Goal: Task Accomplishment & Management: Manage account settings

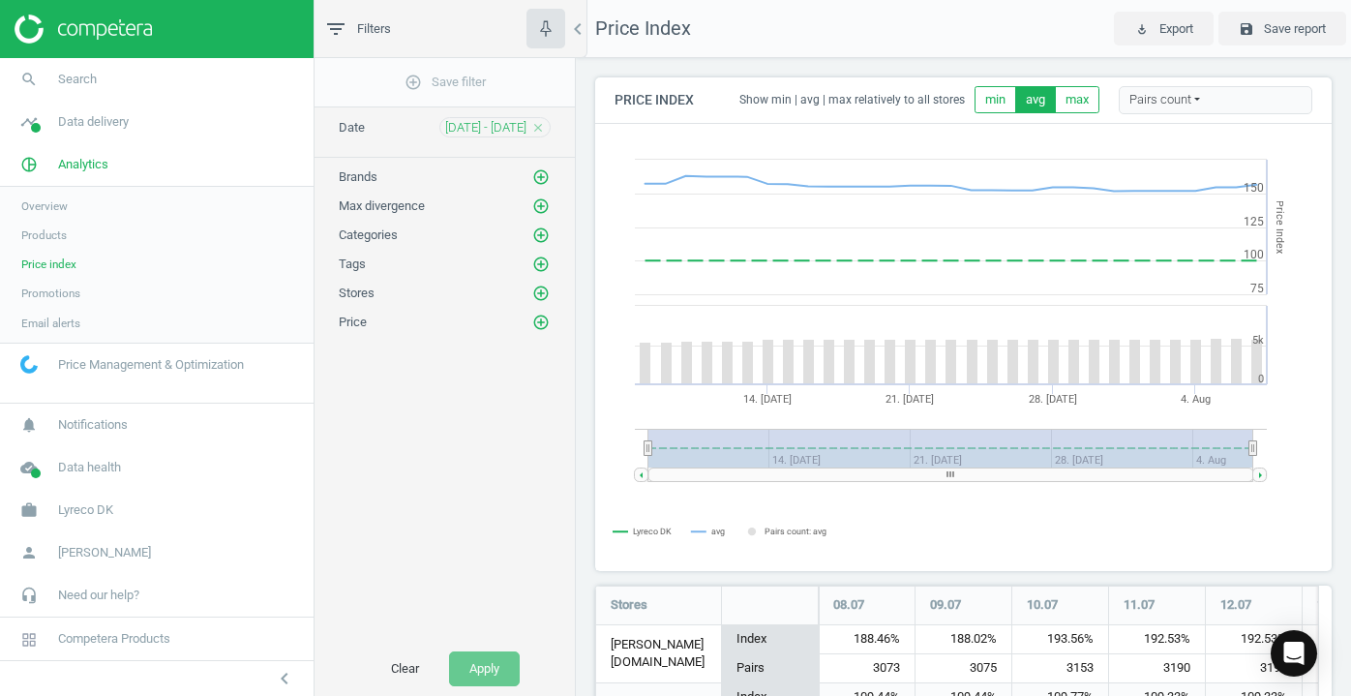
click at [36, 83] on icon "search" at bounding box center [29, 79] width 37 height 37
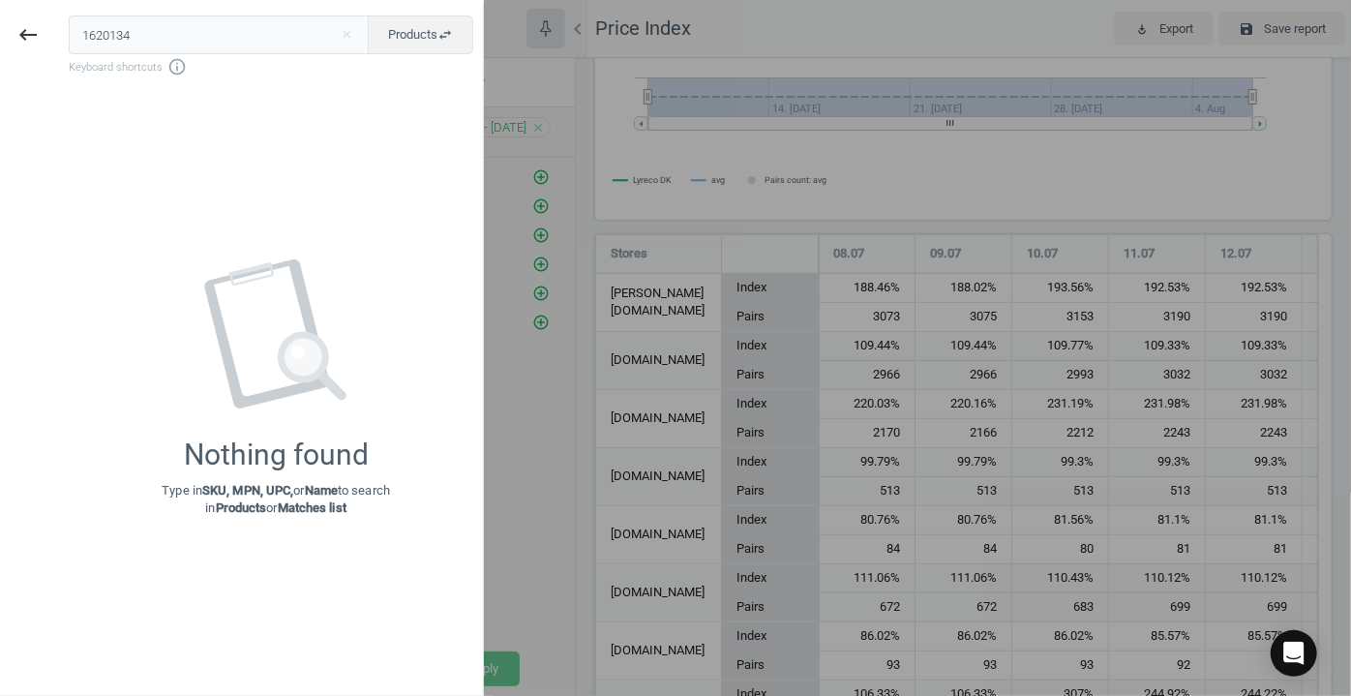
type input "1620134"
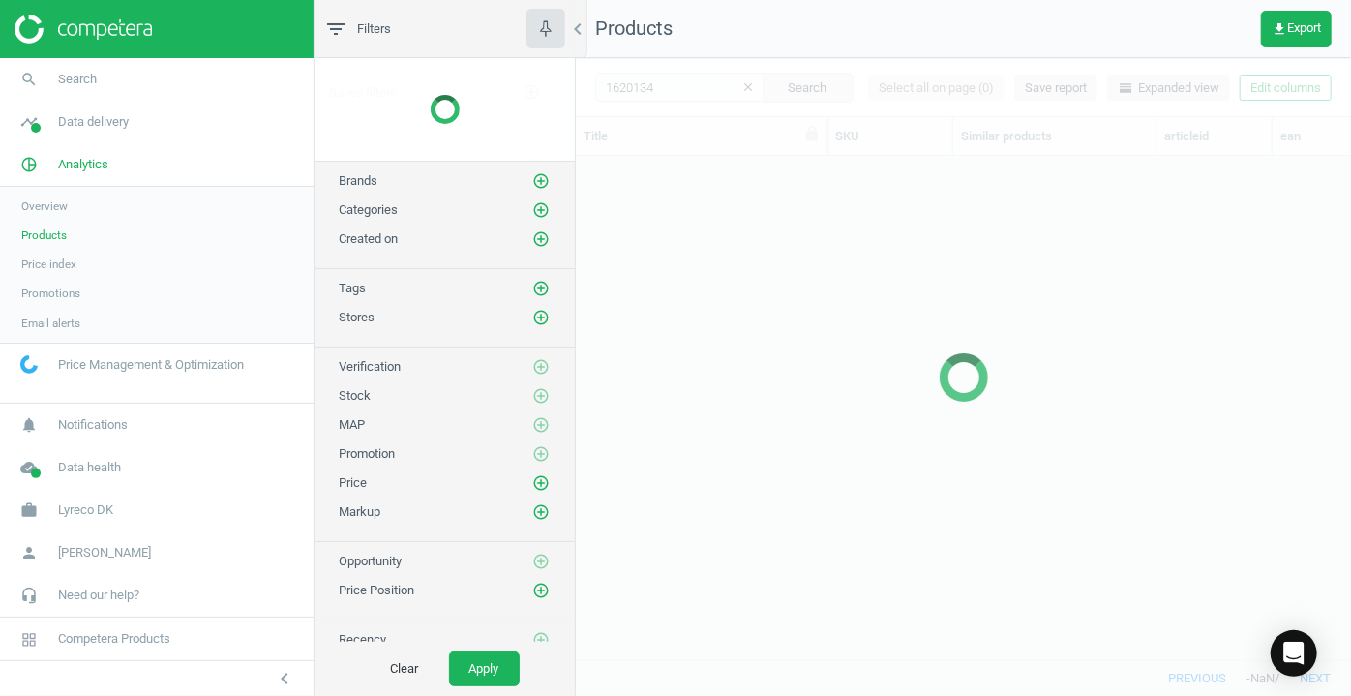
scroll to position [477, 762]
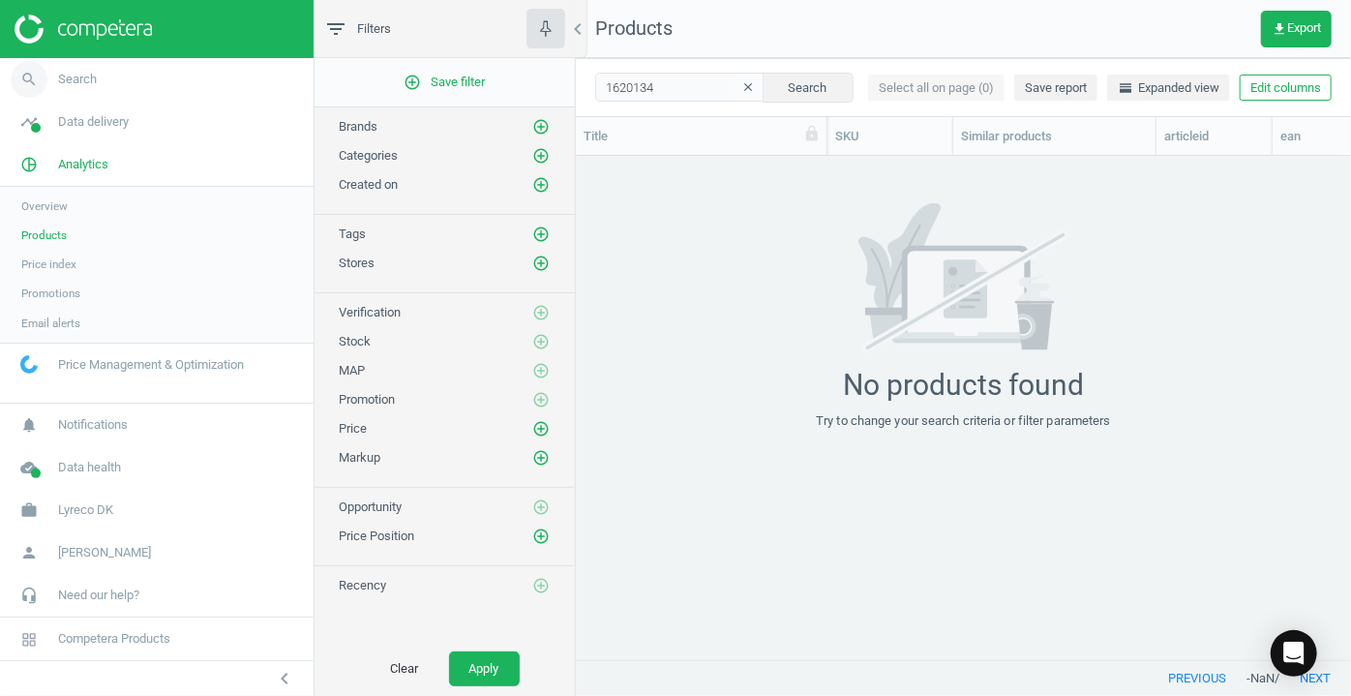
click at [35, 74] on icon "search" at bounding box center [29, 79] width 37 height 37
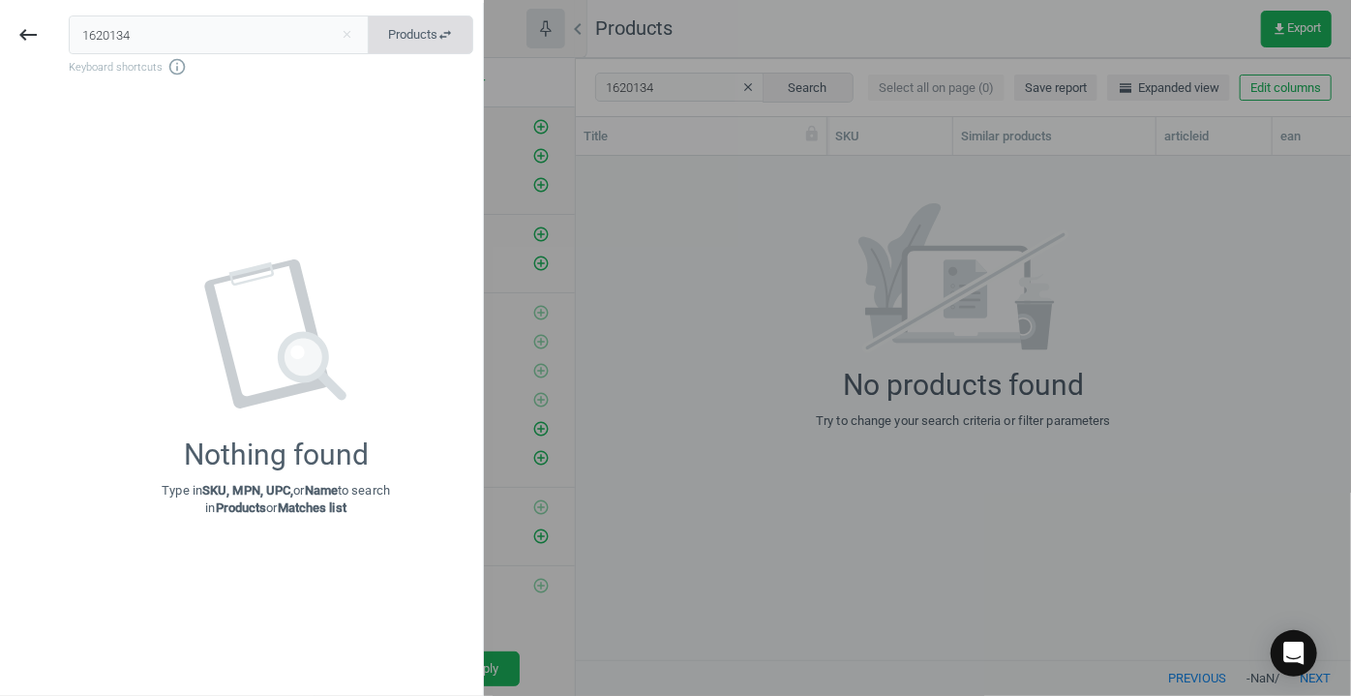
click at [423, 38] on span "Products swap_horiz" at bounding box center [420, 34] width 65 height 17
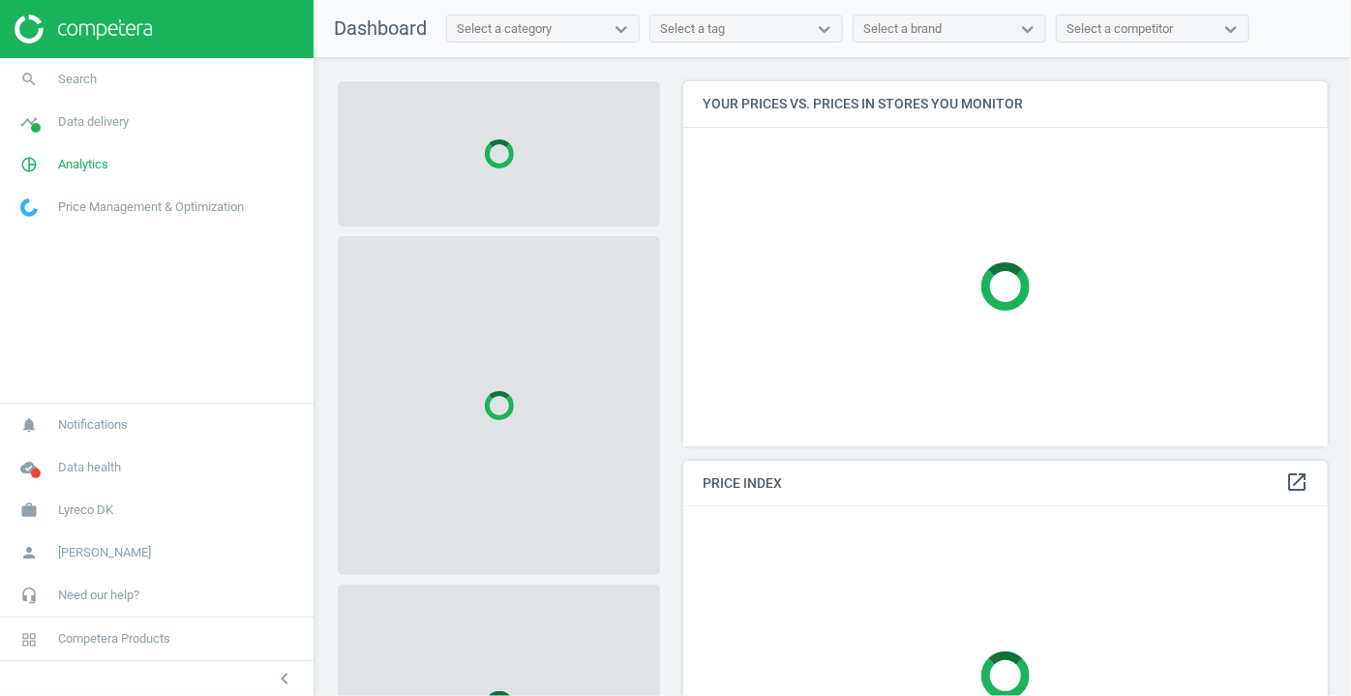
scroll to position [391, 659]
click at [25, 71] on icon "search" at bounding box center [29, 79] width 37 height 37
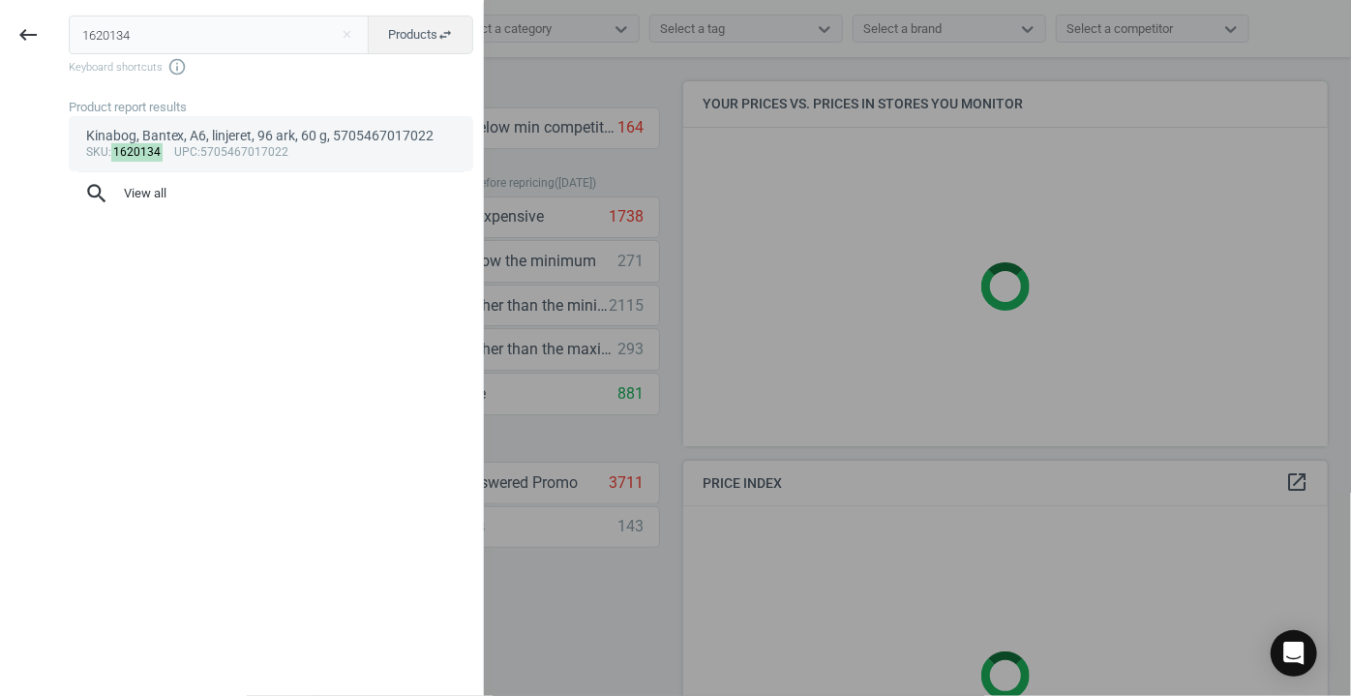
type input "1620134"
click at [150, 140] on div "Kinabog, Bantex, A6, linjeret, 96 ark, 60 g, 5705467017022" at bounding box center [271, 136] width 371 height 18
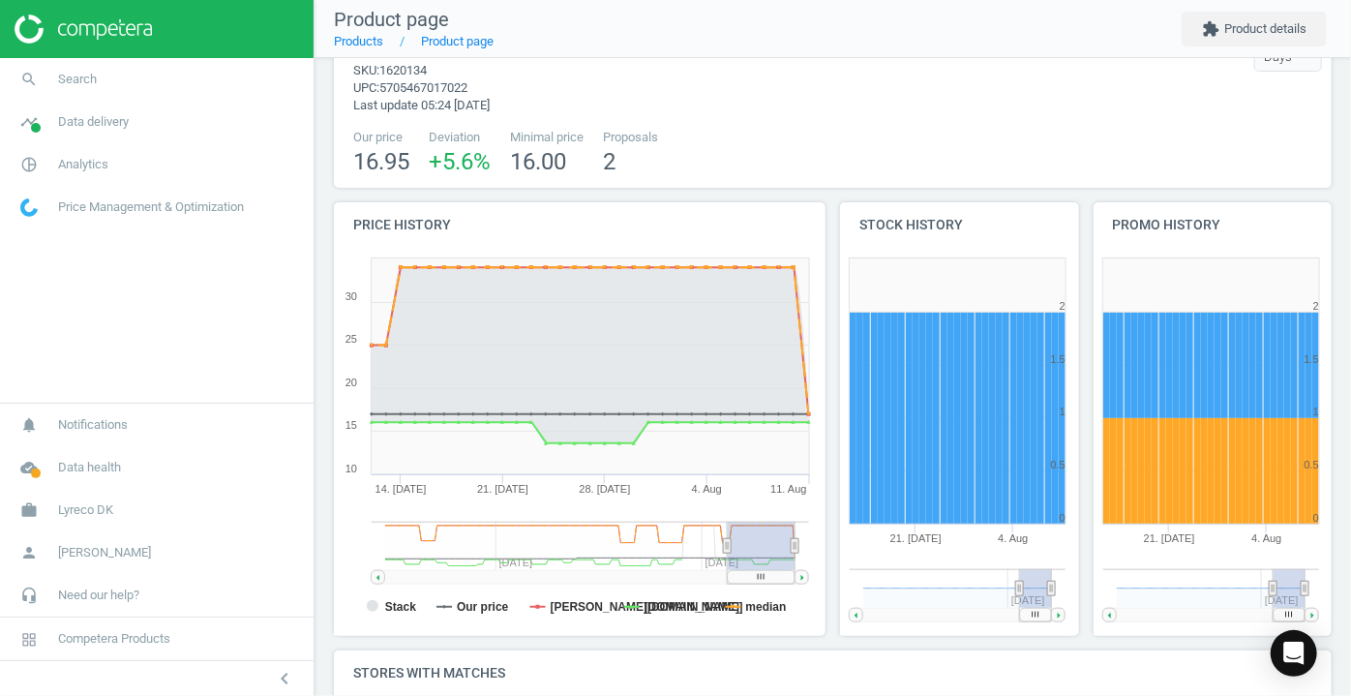
scroll to position [87, 0]
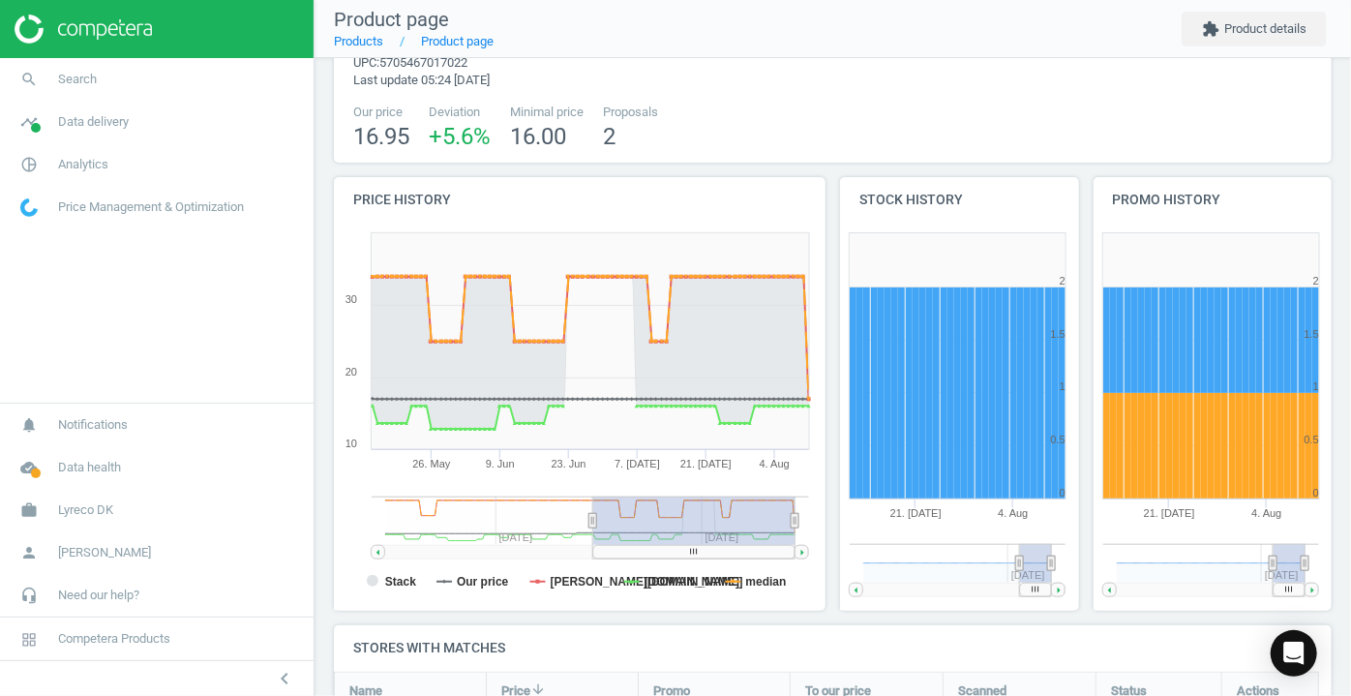
drag, startPoint x: 728, startPoint y: 515, endPoint x: 593, endPoint y: 515, distance: 134.5
click at [593, 515] on icon at bounding box center [592, 520] width 8 height 15
click at [31, 87] on icon "search" at bounding box center [29, 79] width 37 height 37
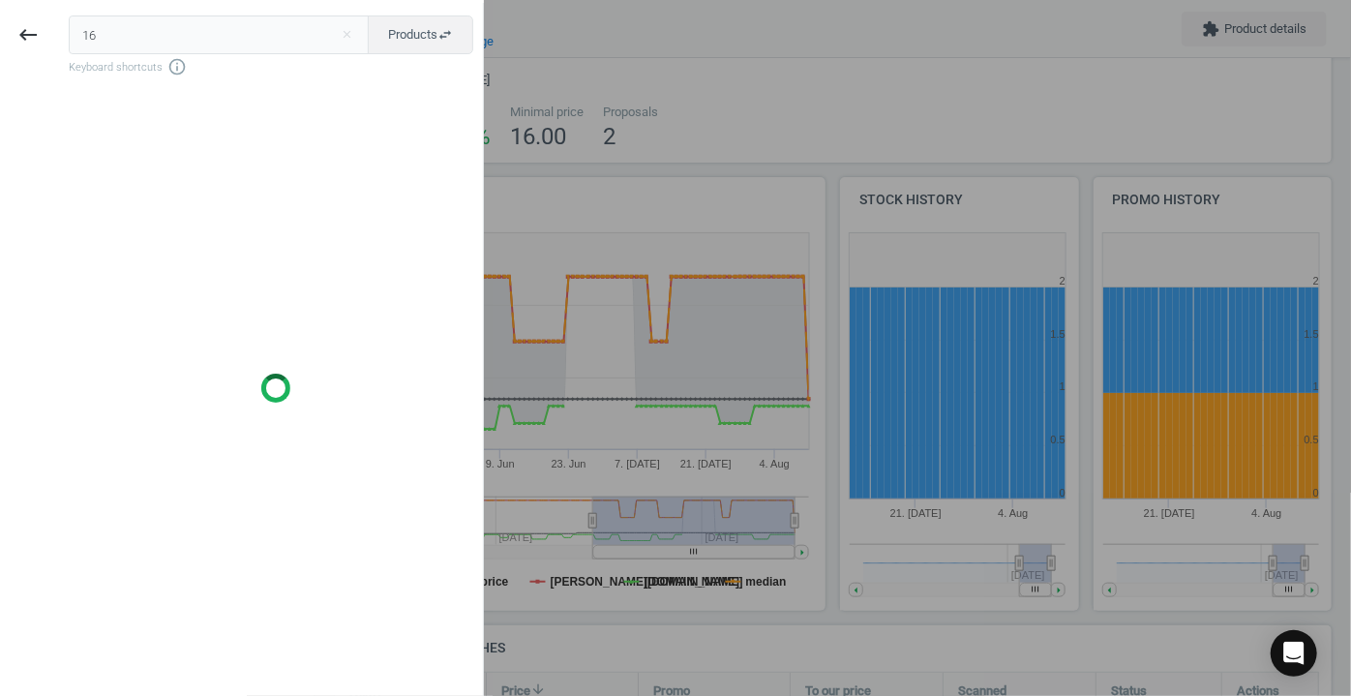
type input "1"
type input "10203167"
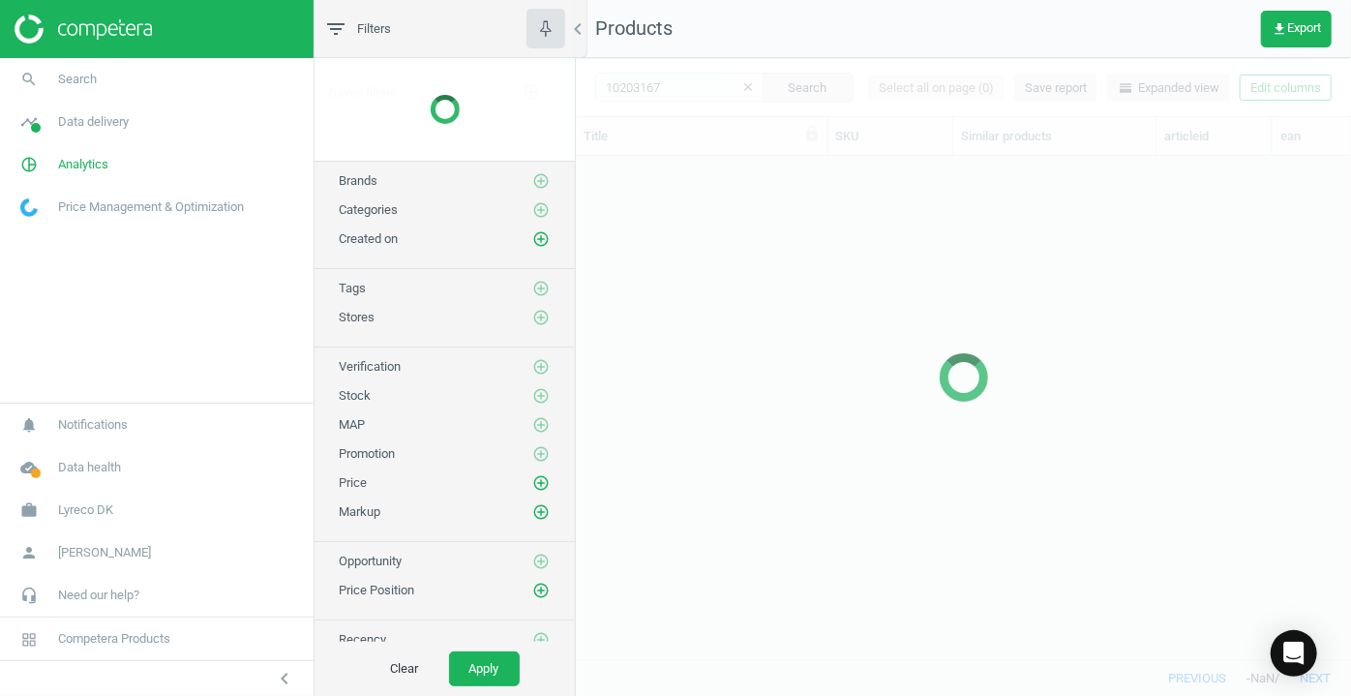
scroll to position [477, 762]
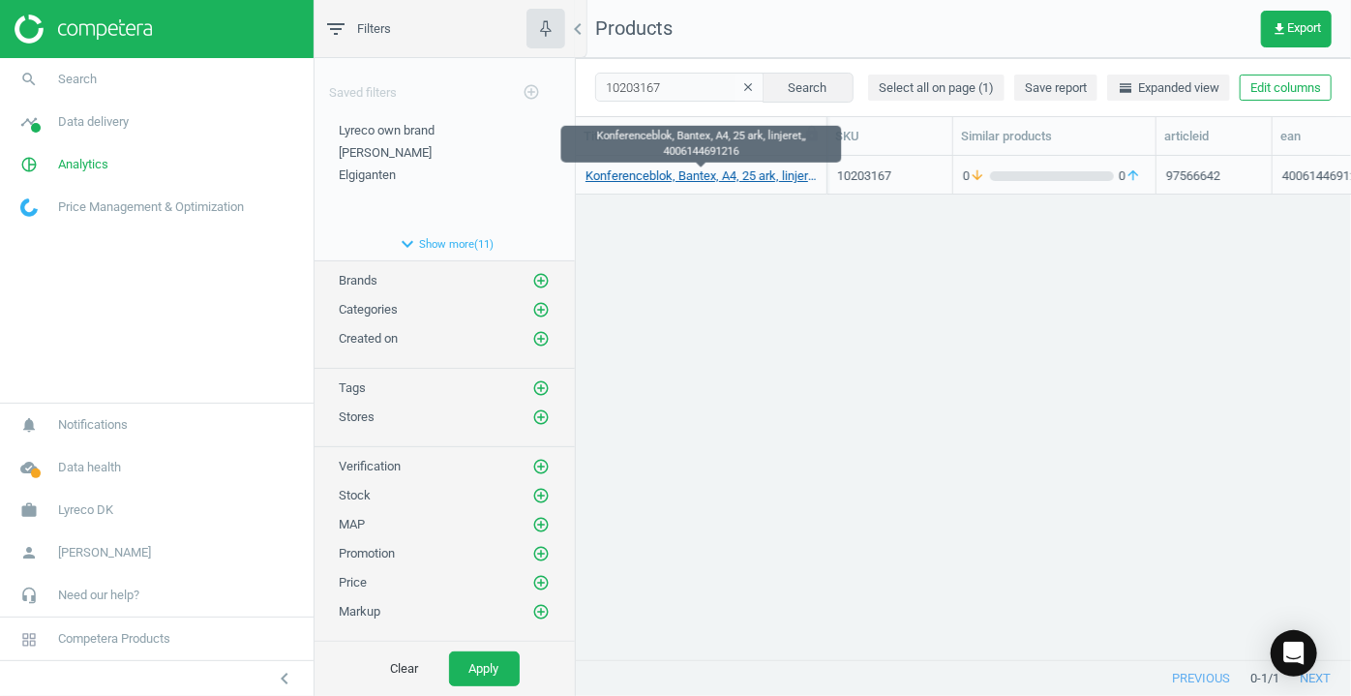
click at [675, 174] on link "Konferenceblok, Bantex, A4, 25 ark, linjeret,, 4006144691216" at bounding box center [701, 175] width 231 height 17
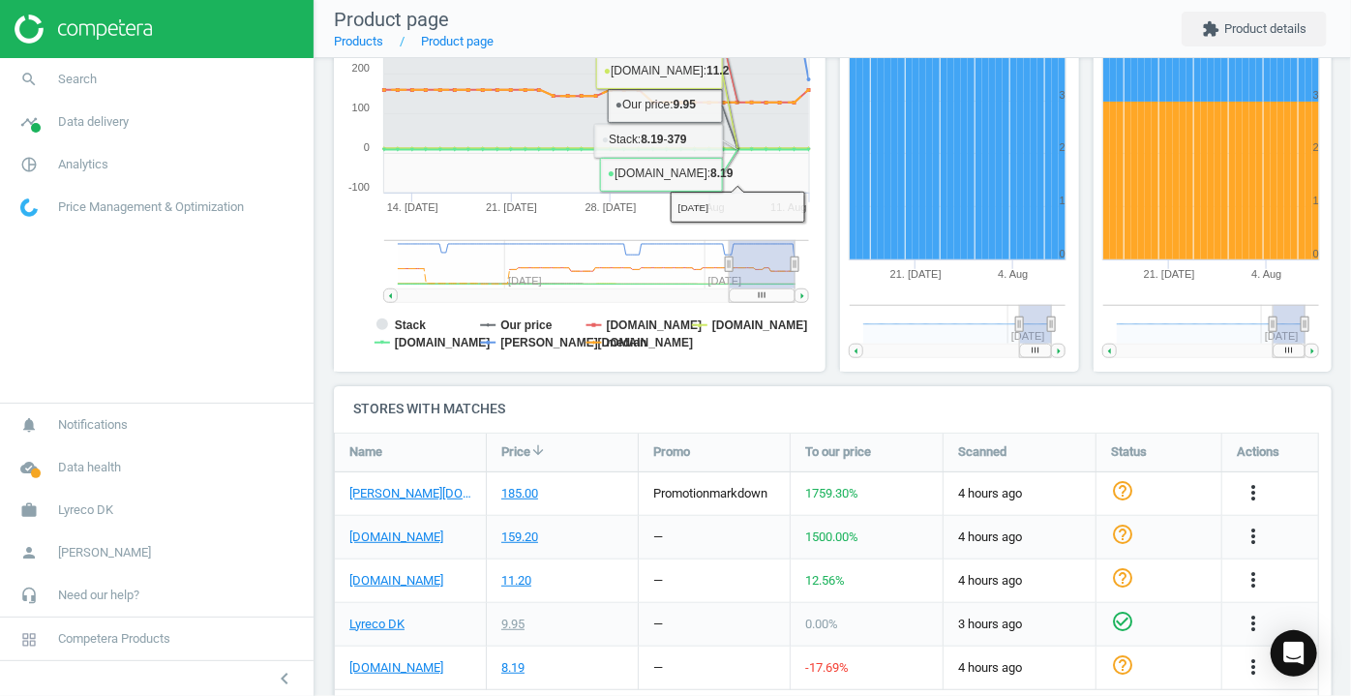
scroll to position [439, 0]
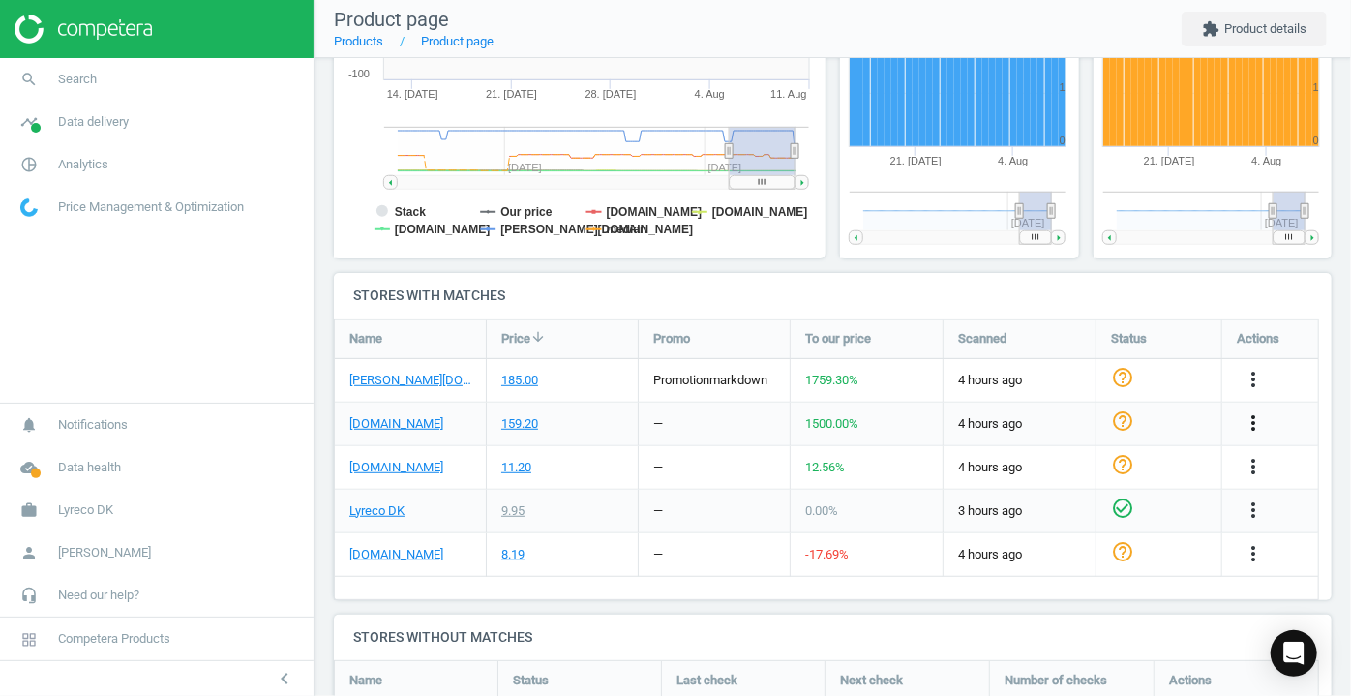
click at [1250, 428] on icon "more_vert" at bounding box center [1253, 422] width 23 height 23
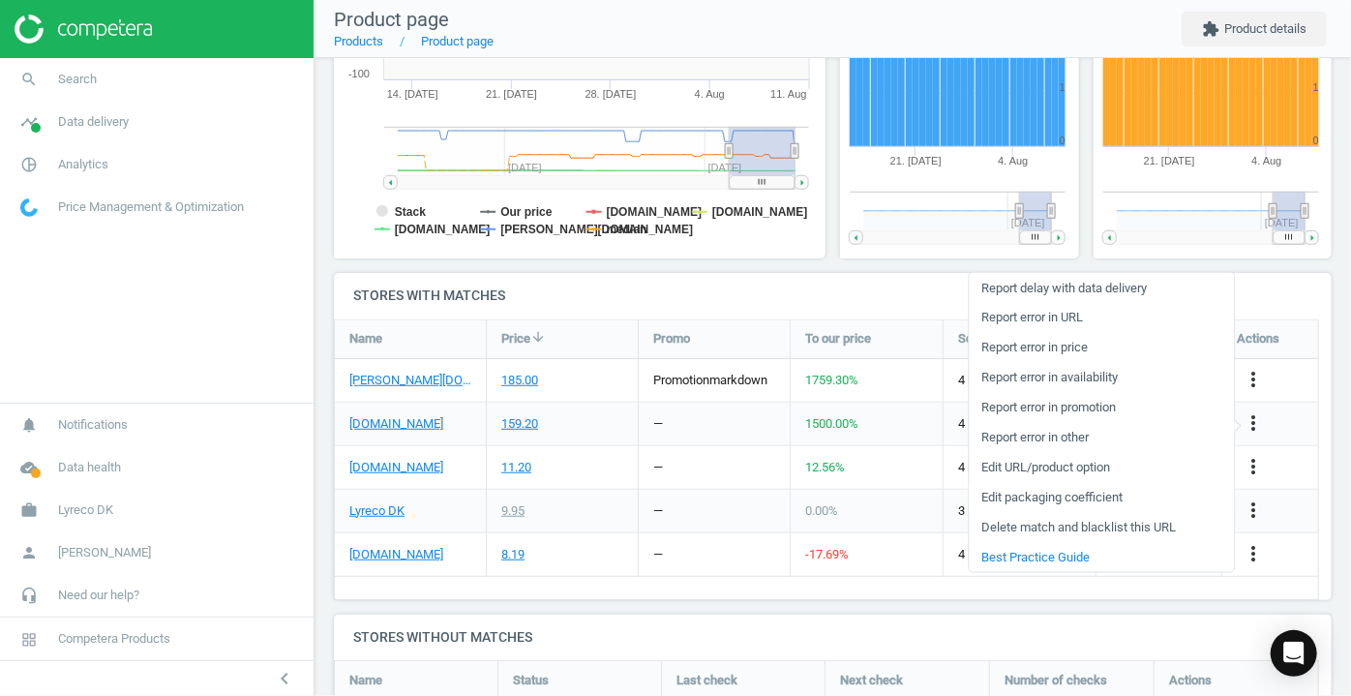
click at [1067, 498] on link "Edit packaging coefficient" at bounding box center [1101, 497] width 265 height 30
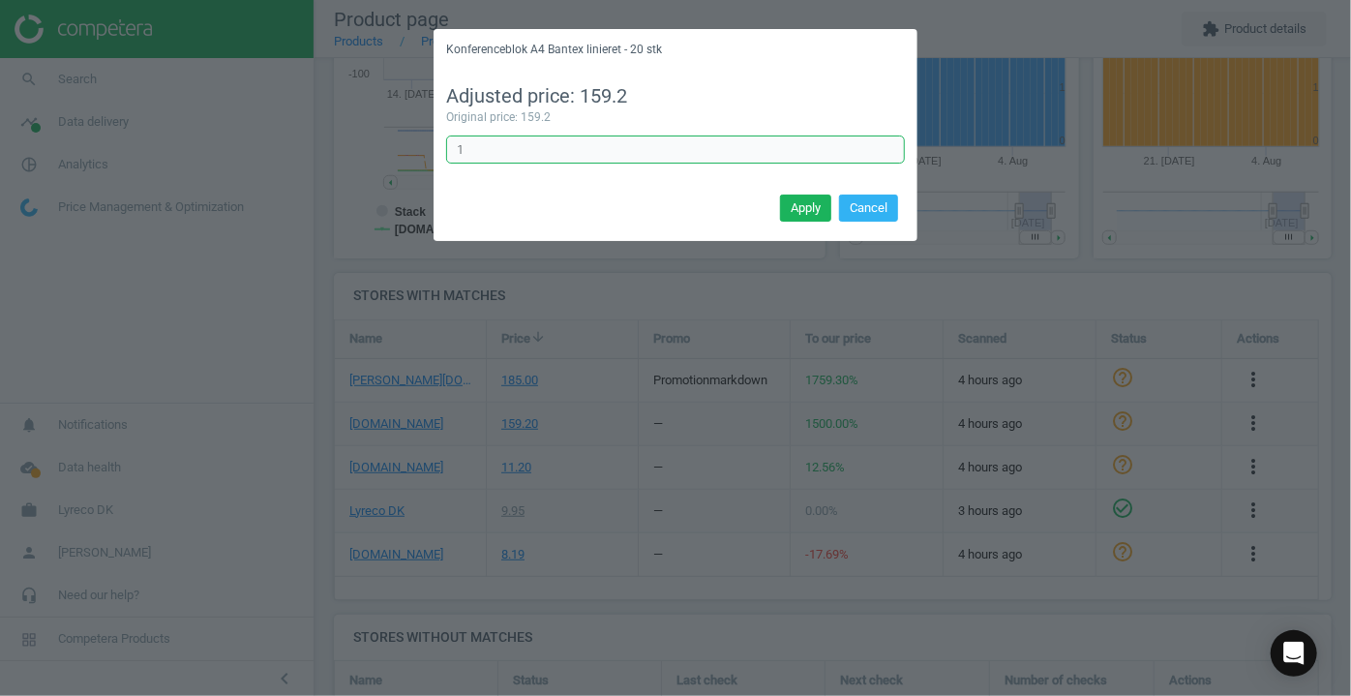
click at [574, 144] on input "1" at bounding box center [675, 149] width 459 height 29
type input "0.05"
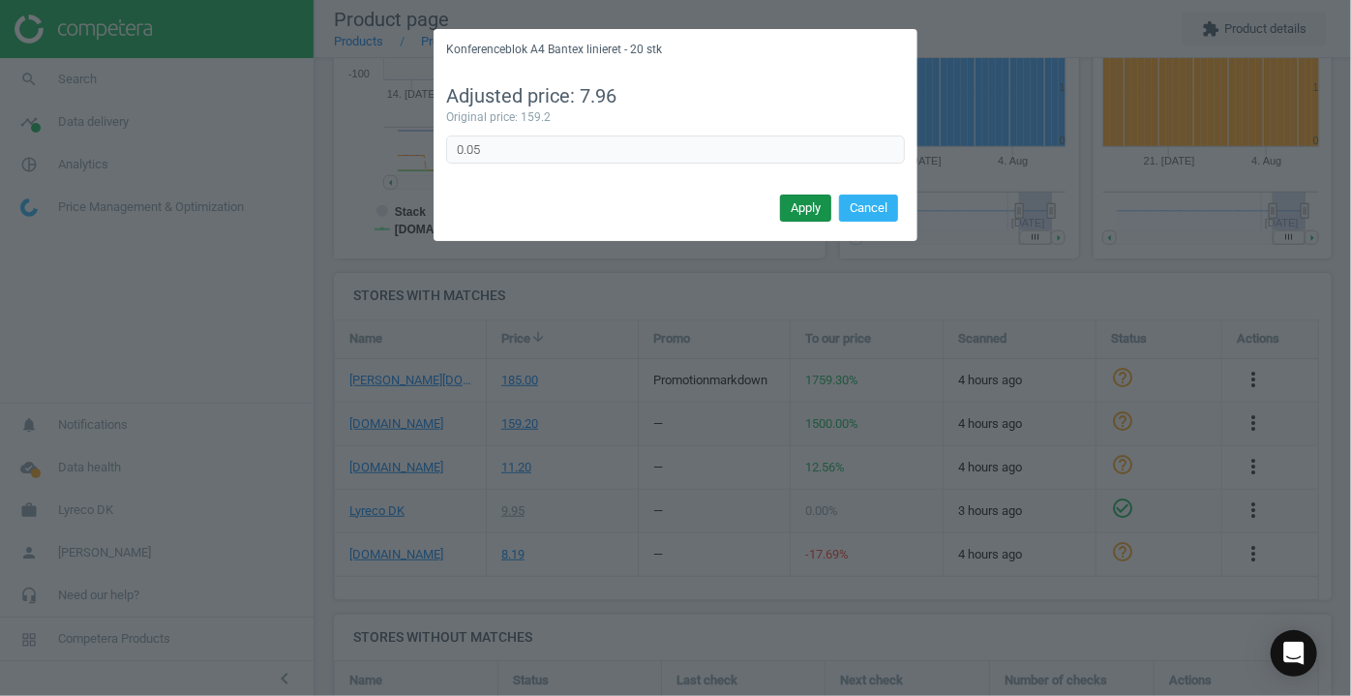
click at [808, 211] on button "Apply" at bounding box center [805, 208] width 51 height 27
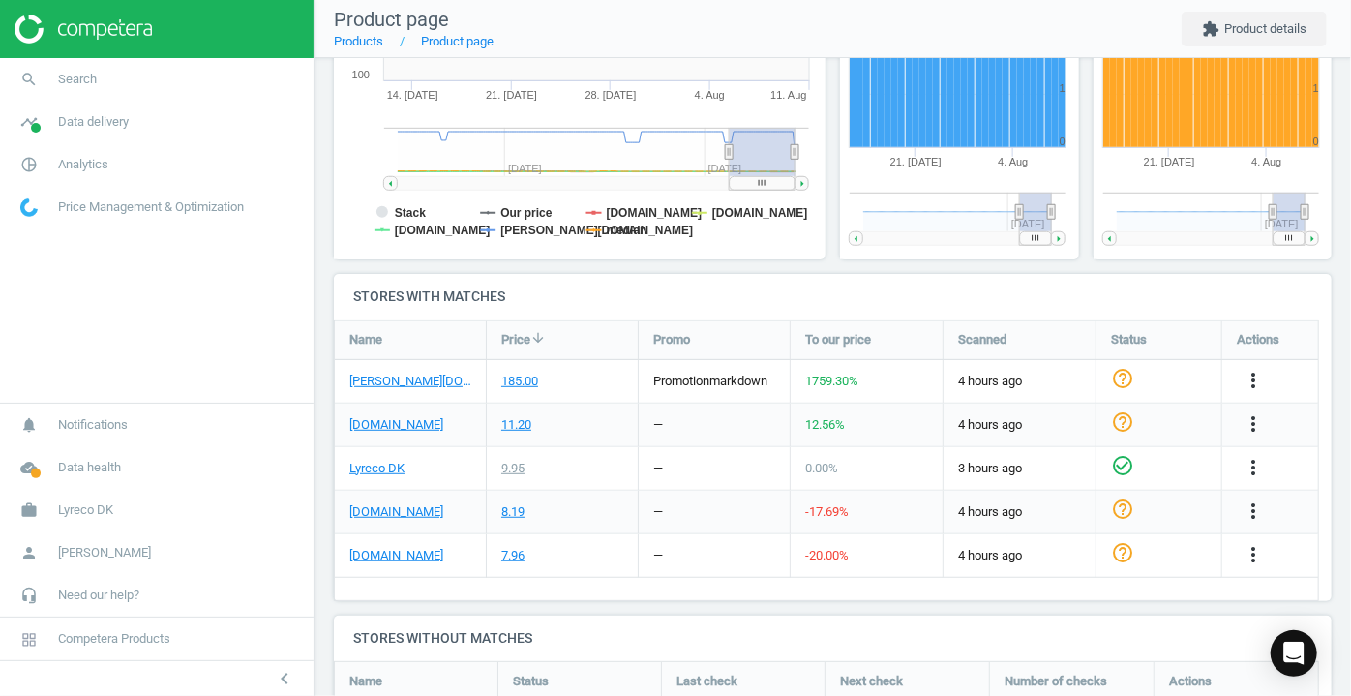
scroll to position [439, 0]
click at [1249, 374] on icon "more_vert" at bounding box center [1253, 379] width 23 height 23
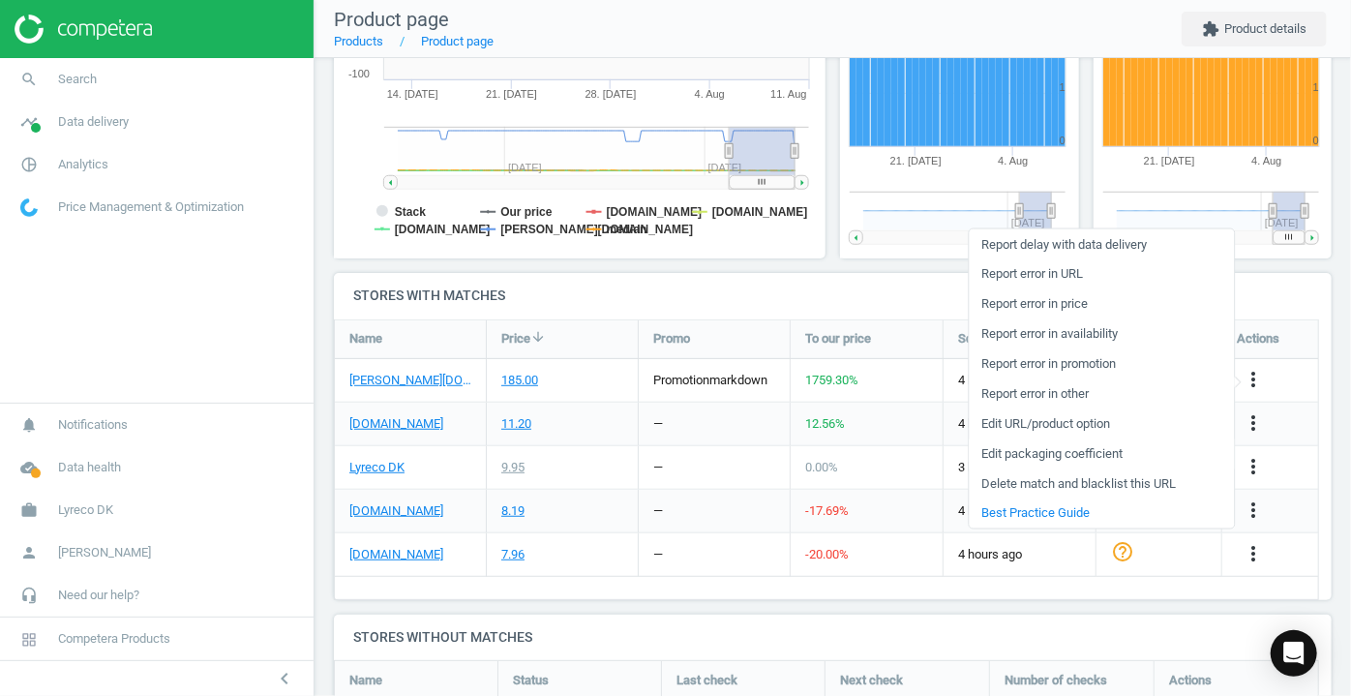
click at [1101, 452] on link "Edit packaging coefficient" at bounding box center [1101, 453] width 265 height 30
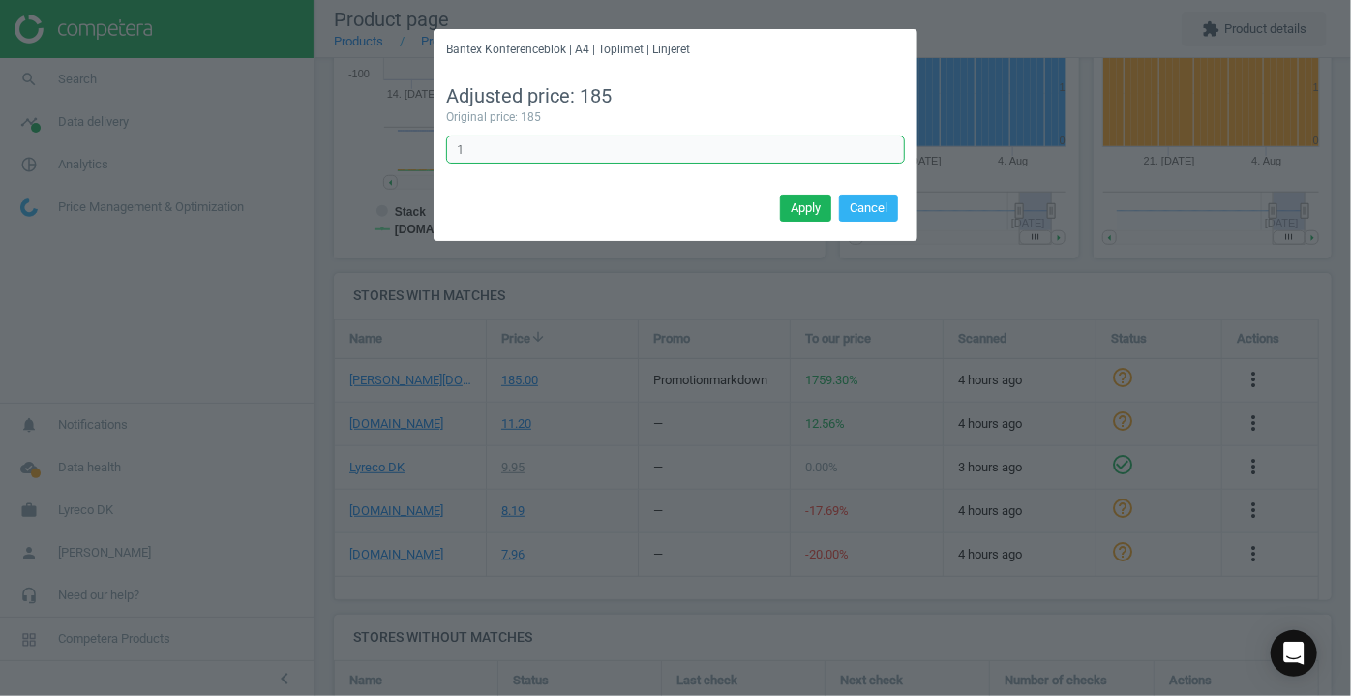
click at [643, 153] on input "1" at bounding box center [675, 149] width 459 height 29
type input "0.05"
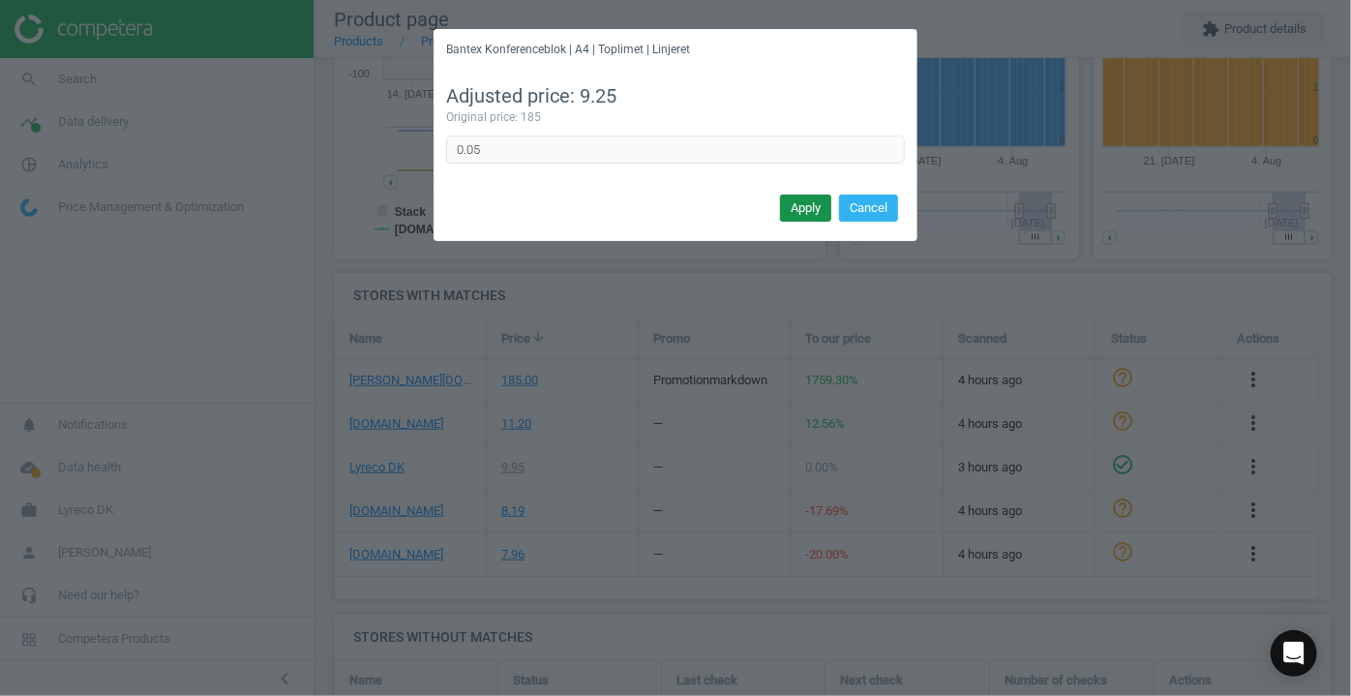
click at [802, 205] on button "Apply" at bounding box center [805, 208] width 51 height 27
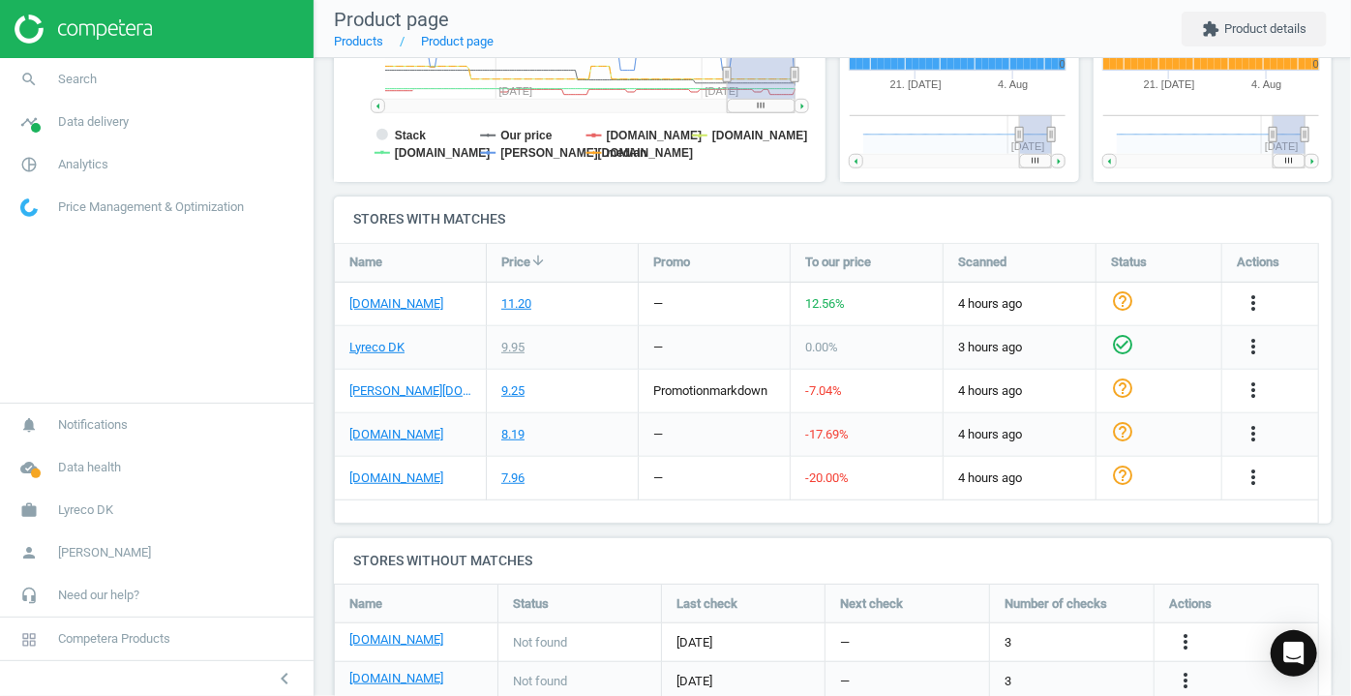
scroll to position [527, 0]
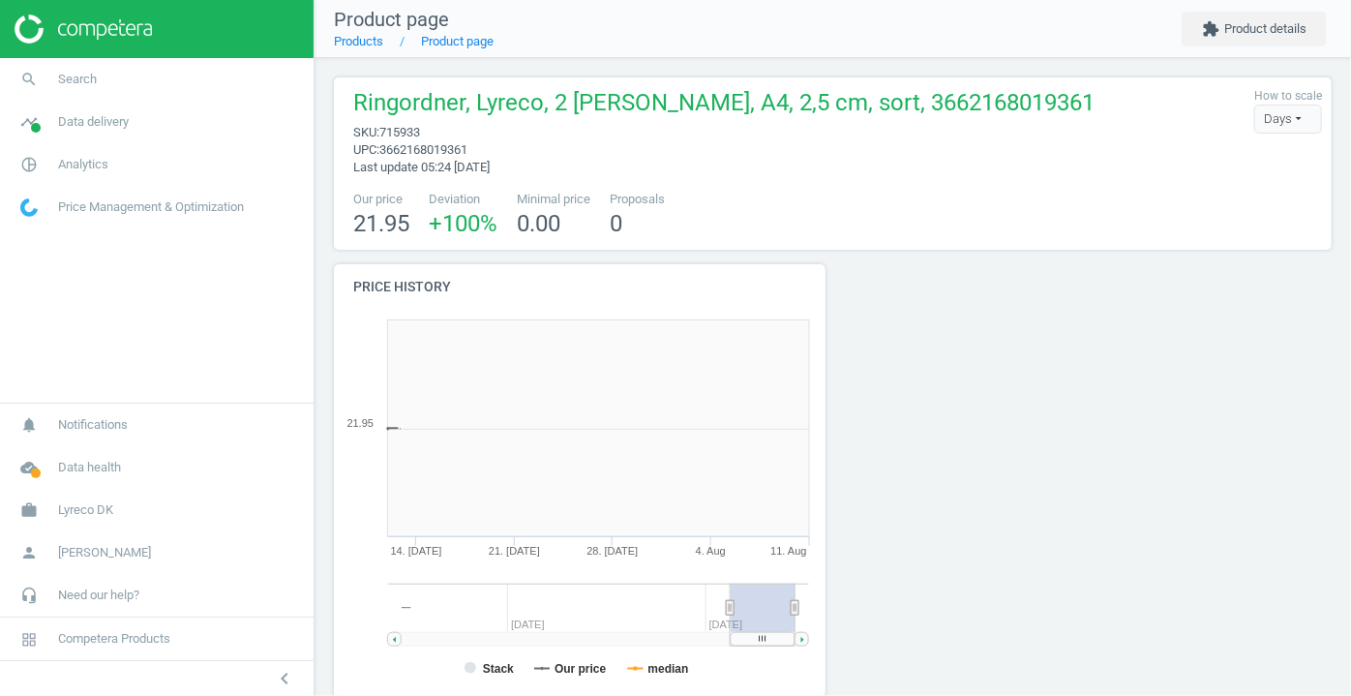
scroll to position [415, 513]
click at [1286, 35] on button "extension Product details" at bounding box center [1254, 29] width 145 height 35
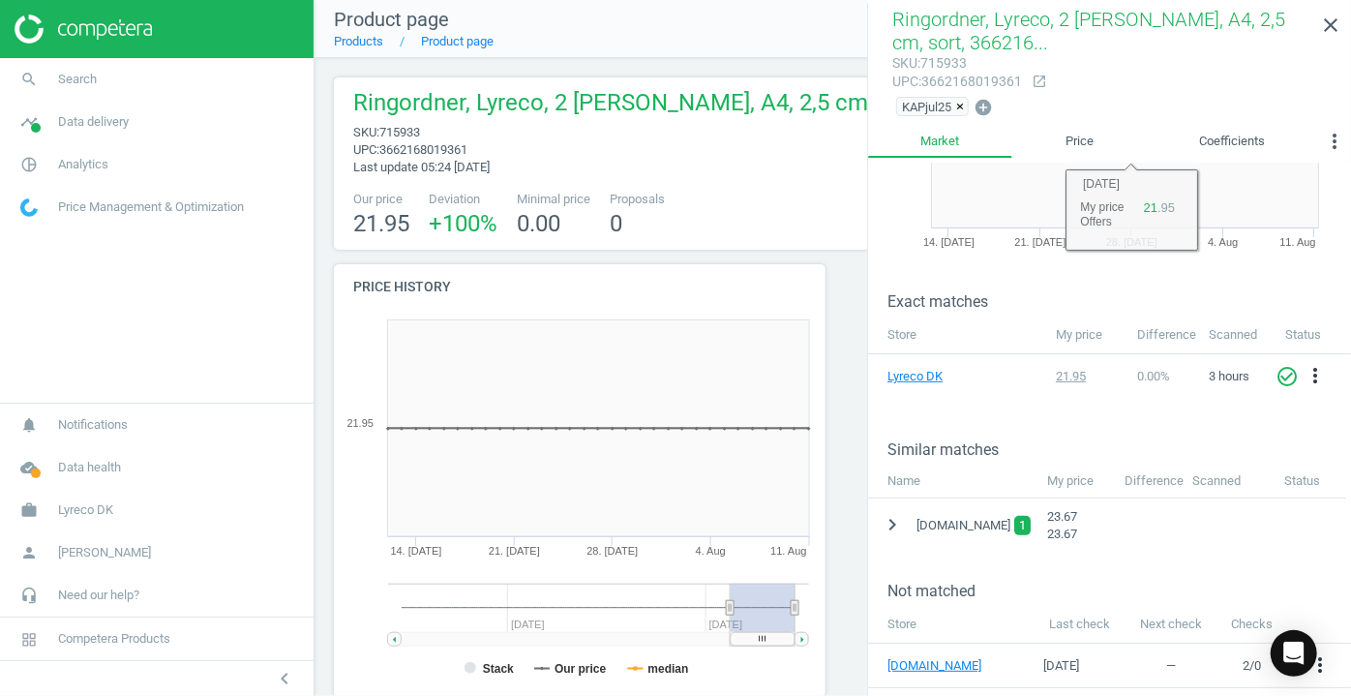
scroll to position [175, 0]
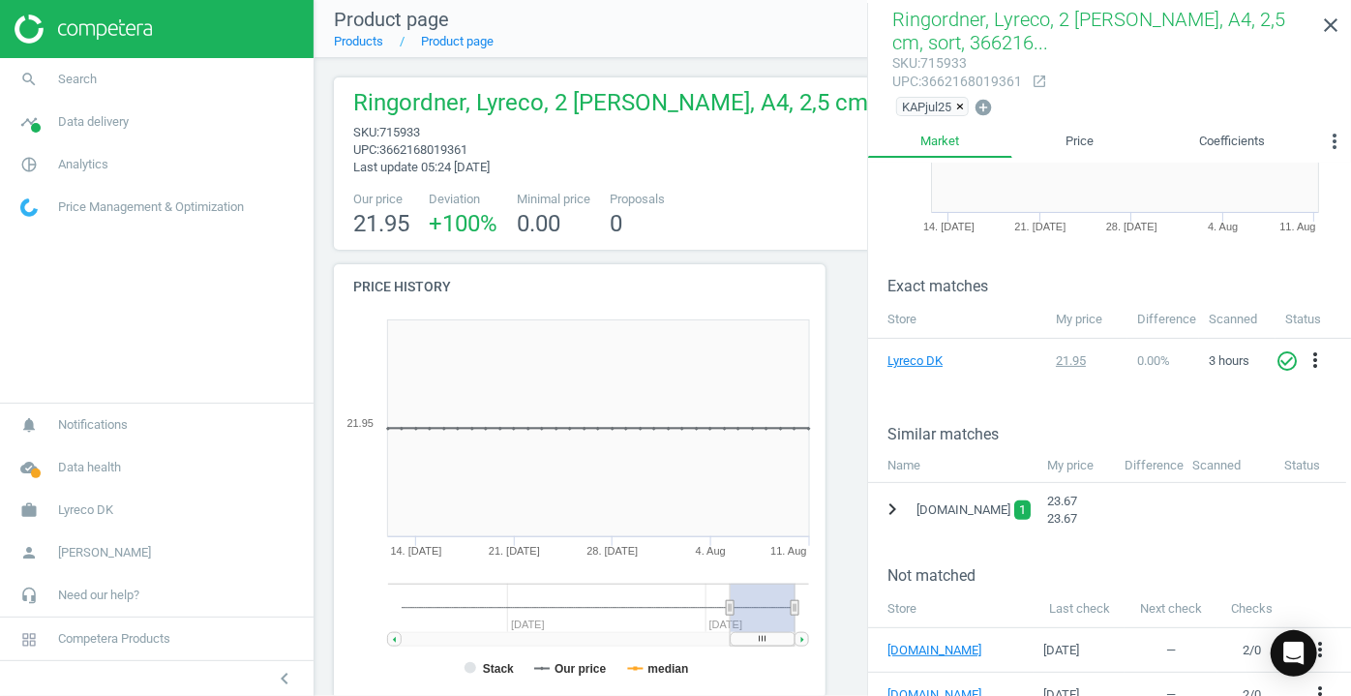
click at [890, 509] on icon "chevron_right" at bounding box center [892, 508] width 23 height 23
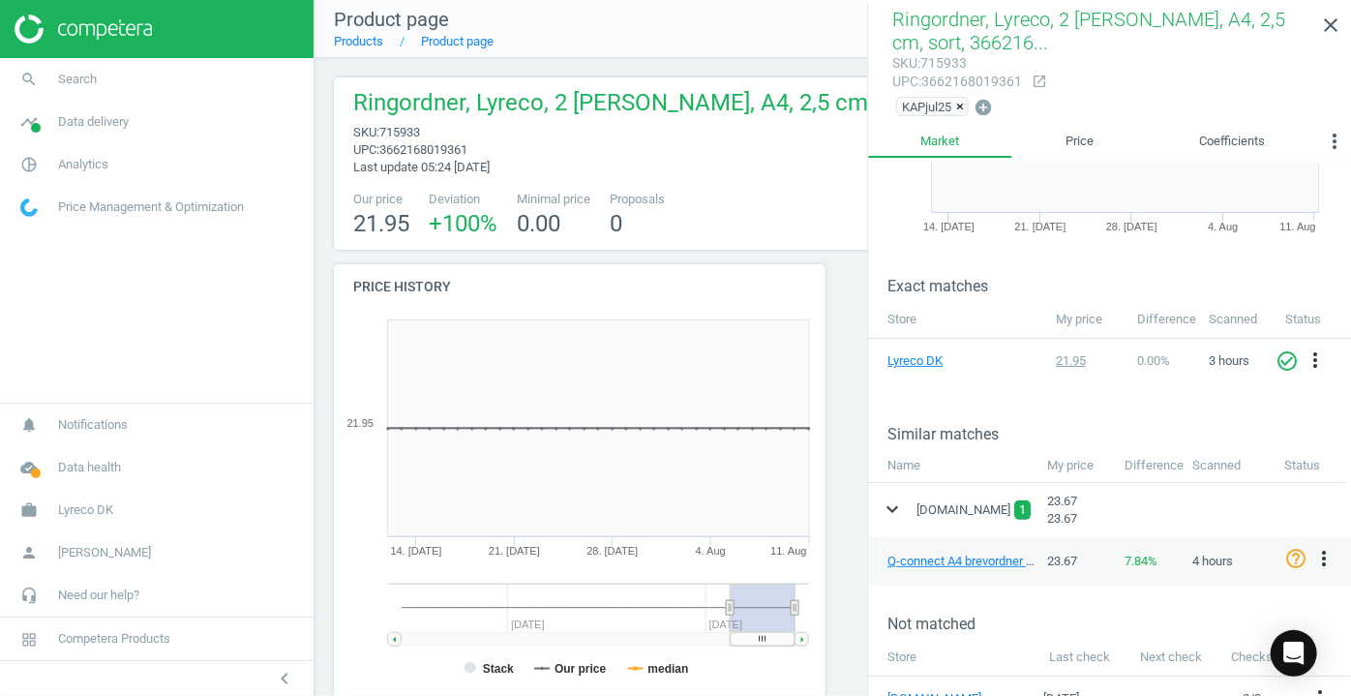
click at [890, 509] on icon "expand_more" at bounding box center [892, 508] width 23 height 23
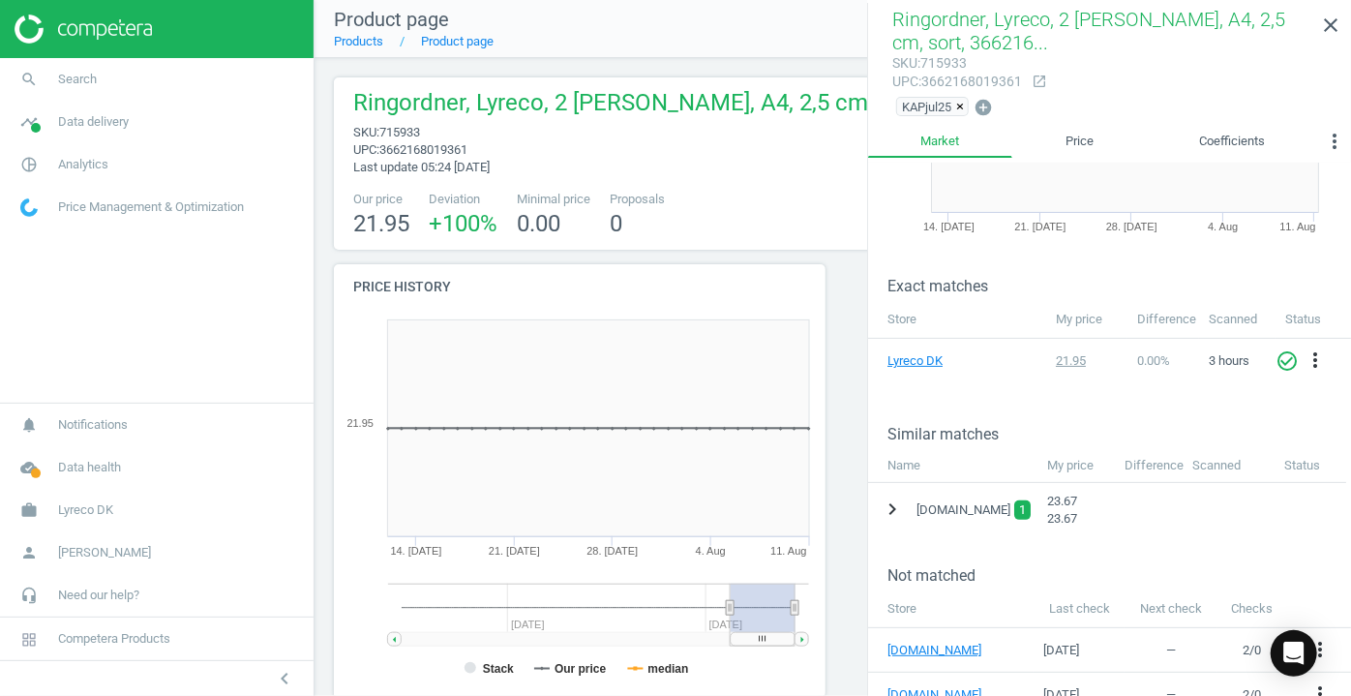
click at [890, 509] on icon "chevron_right" at bounding box center [892, 508] width 23 height 23
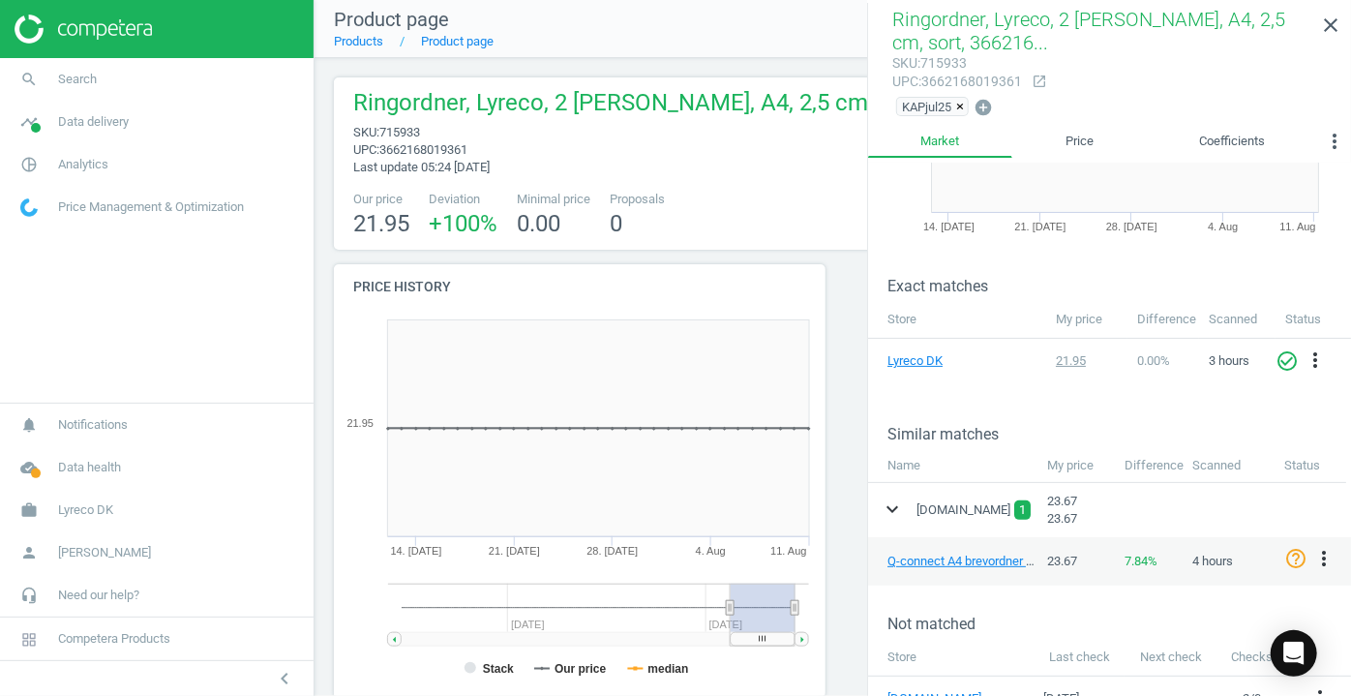
click at [889, 506] on icon "expand_more" at bounding box center [892, 508] width 23 height 23
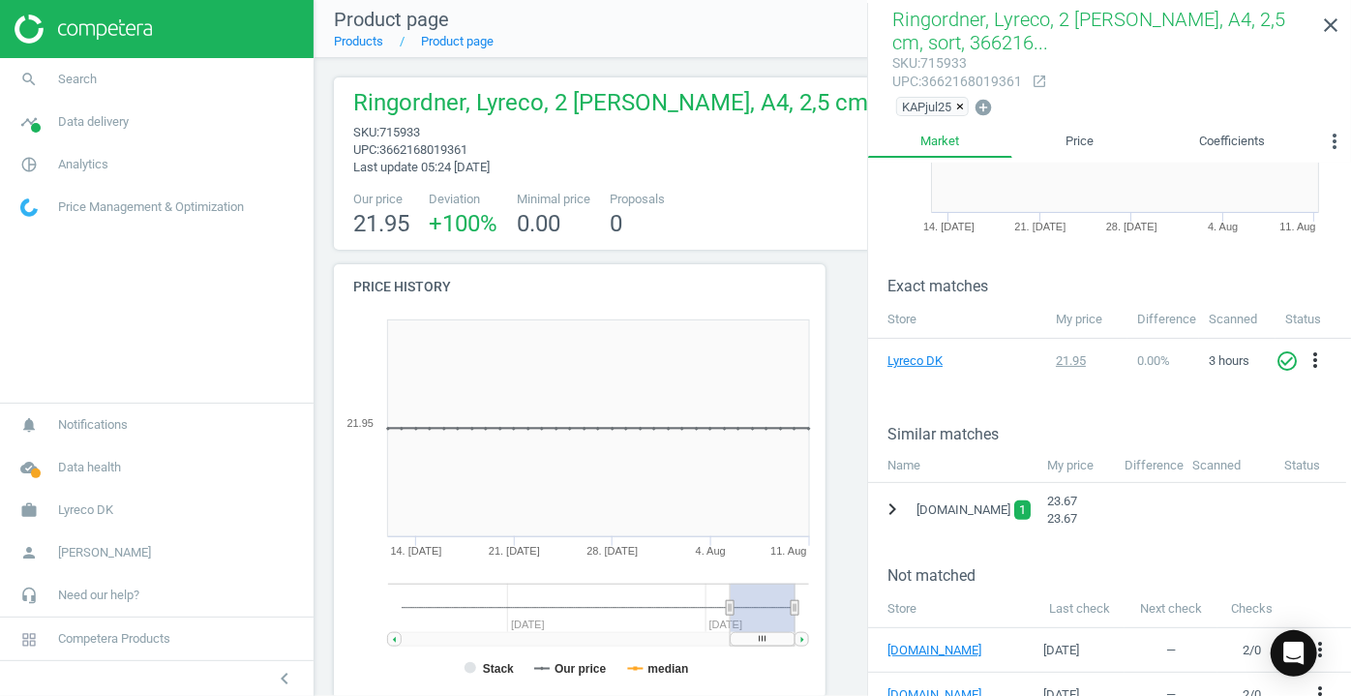
click at [893, 508] on icon "chevron_right" at bounding box center [892, 508] width 23 height 23
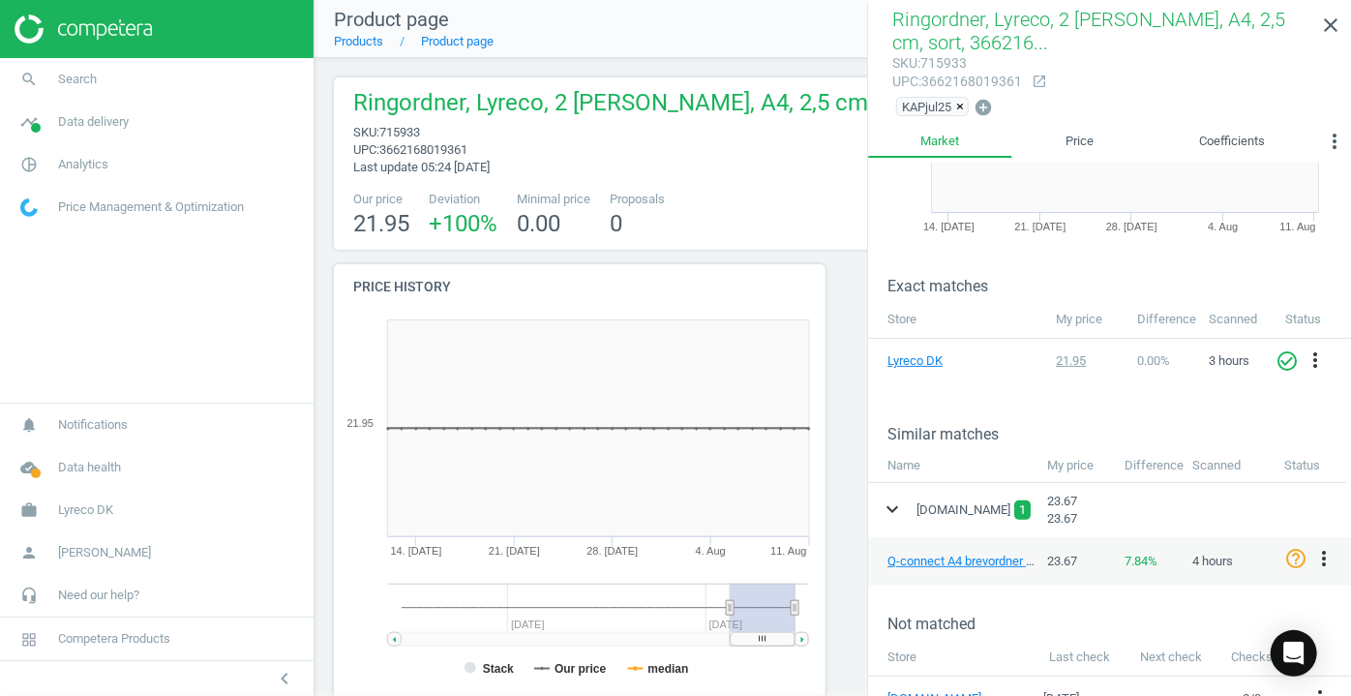
click at [892, 509] on icon "expand_more" at bounding box center [892, 508] width 23 height 23
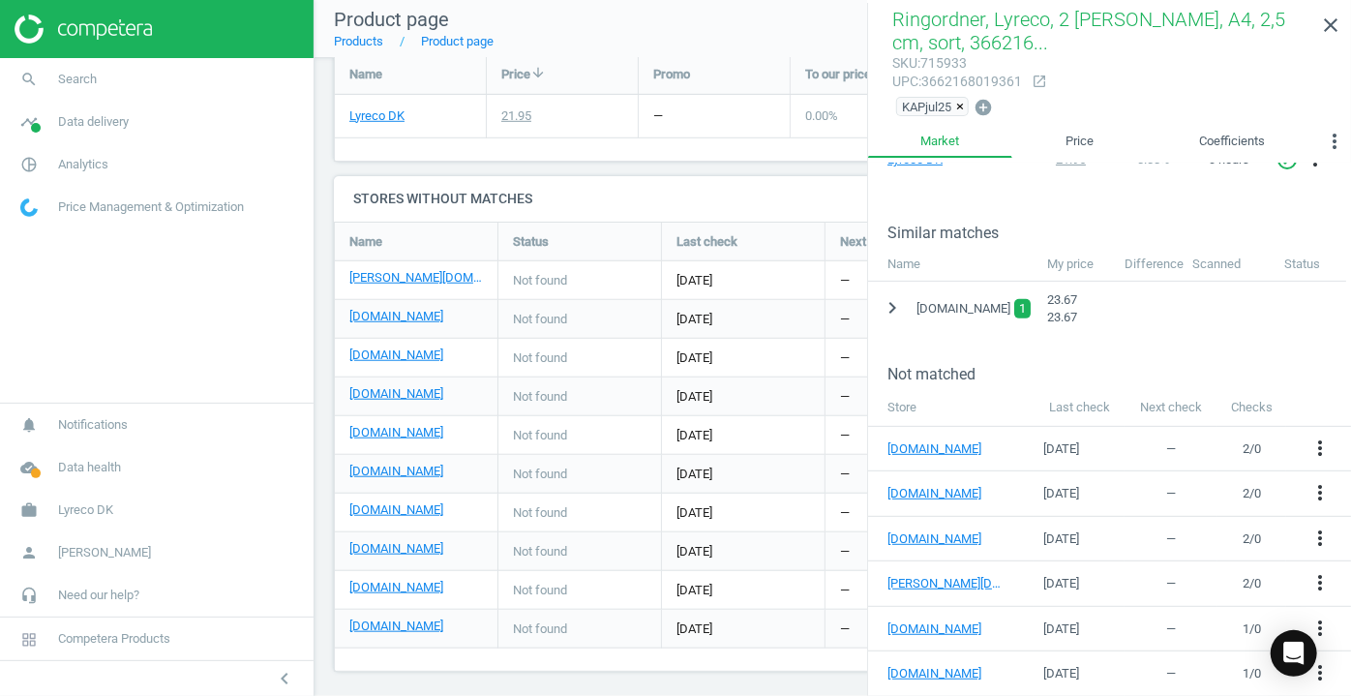
scroll to position [439, 0]
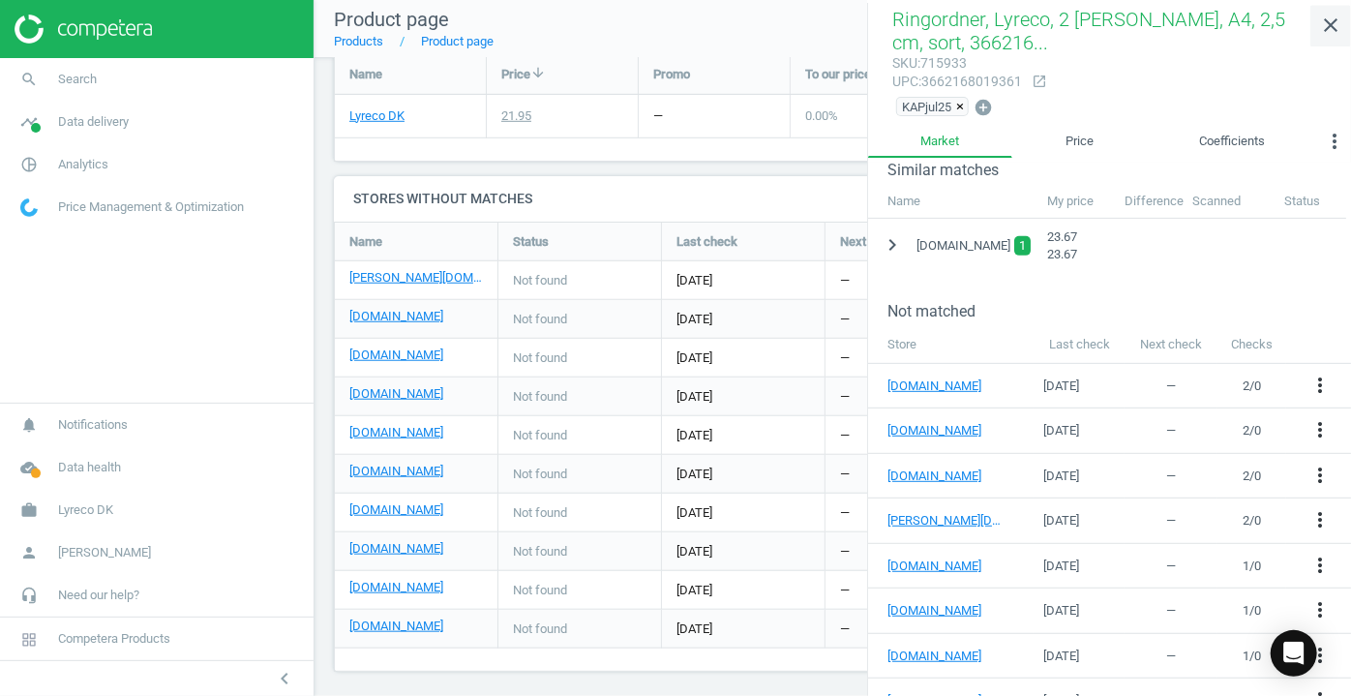
click at [1327, 24] on icon "close" at bounding box center [1330, 25] width 23 height 23
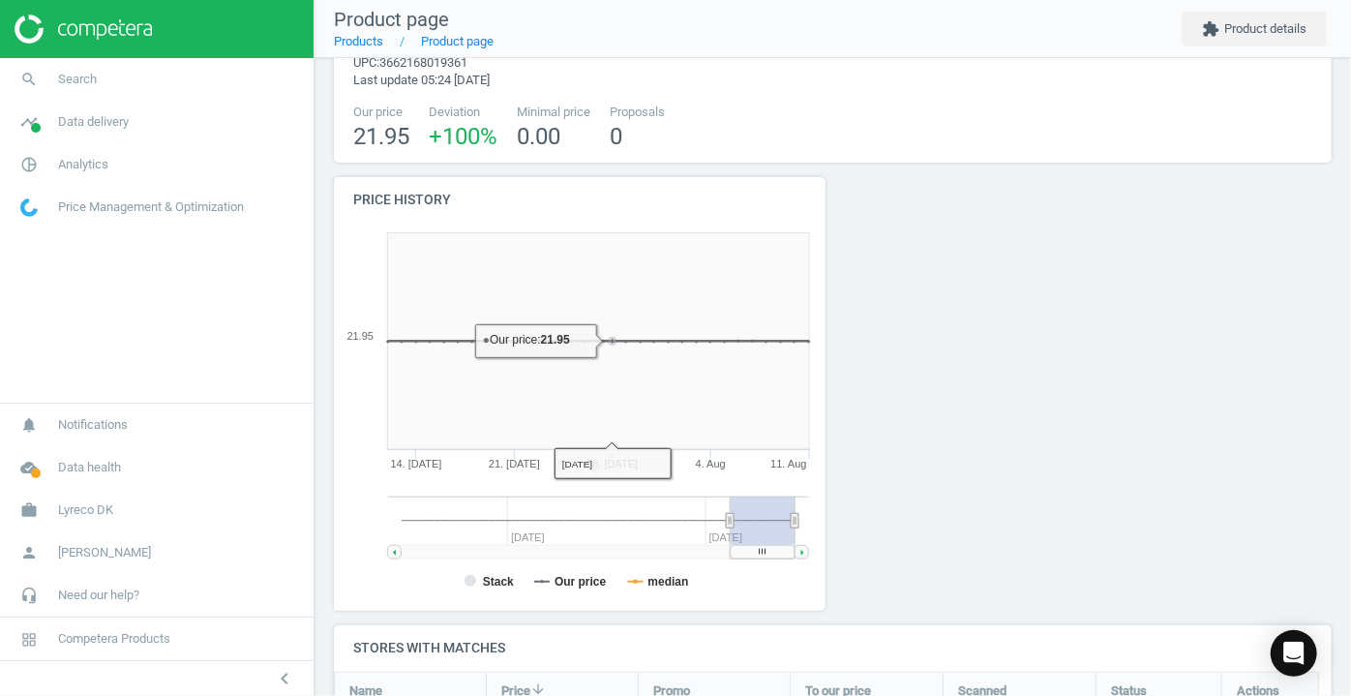
scroll to position [0, 0]
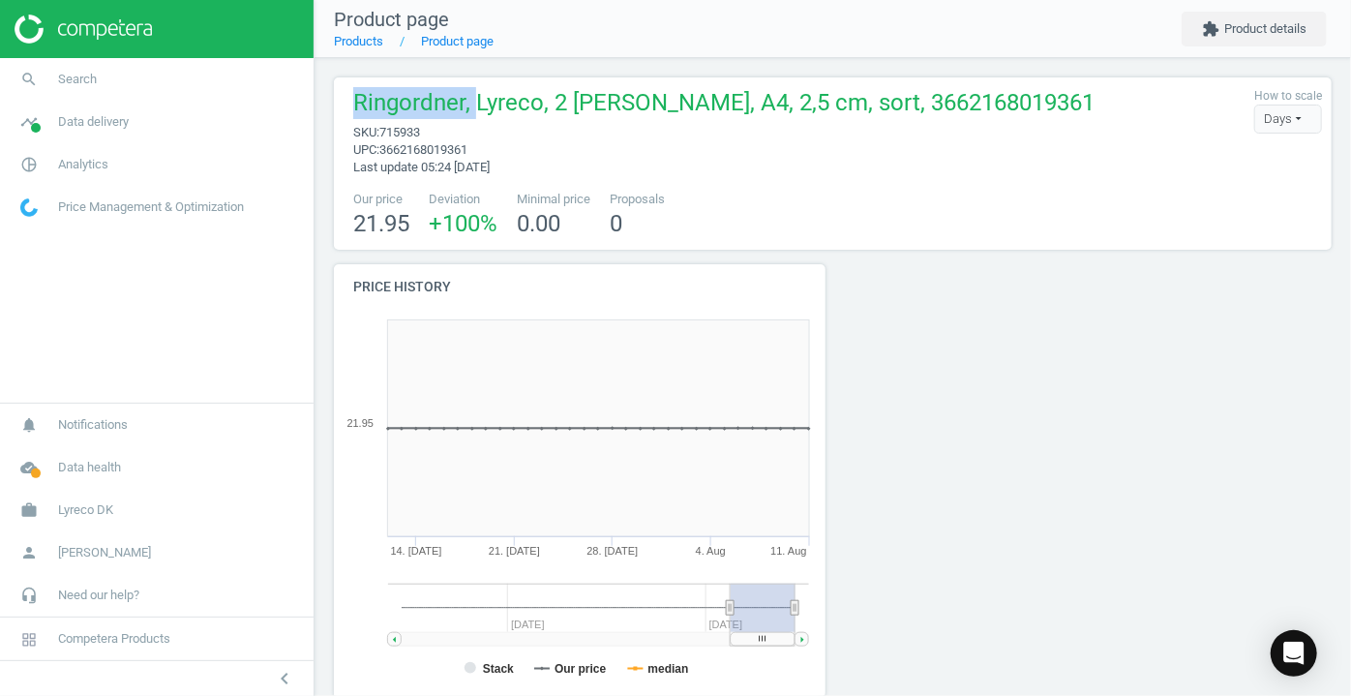
drag, startPoint x: 353, startPoint y: 99, endPoint x: 477, endPoint y: 112, distance: 124.6
click at [477, 112] on span "Ringordner, Lyreco, 2 [PERSON_NAME], A4, 2,5 cm, sort, 3662168019361" at bounding box center [723, 105] width 741 height 37
copy span "[PERSON_NAME],"
